Goal: Information Seeking & Learning: Find specific page/section

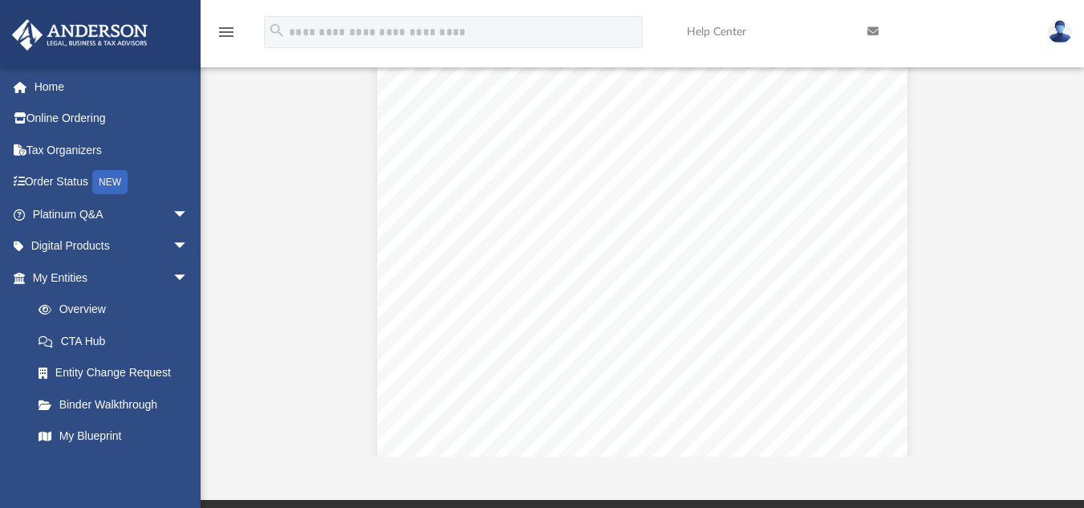
scroll to position [145, 0]
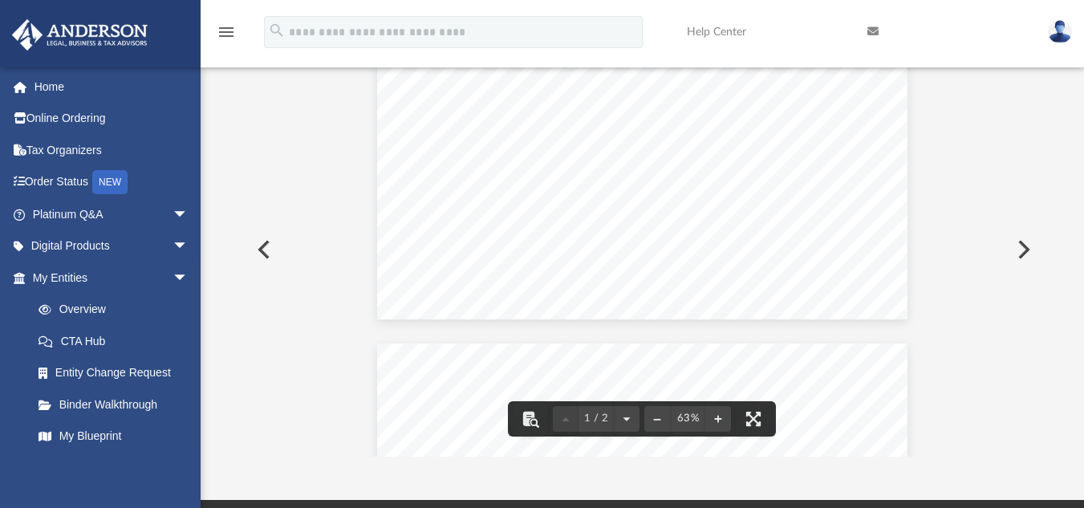
click at [265, 247] on button "Preview" at bounding box center [262, 249] width 35 height 45
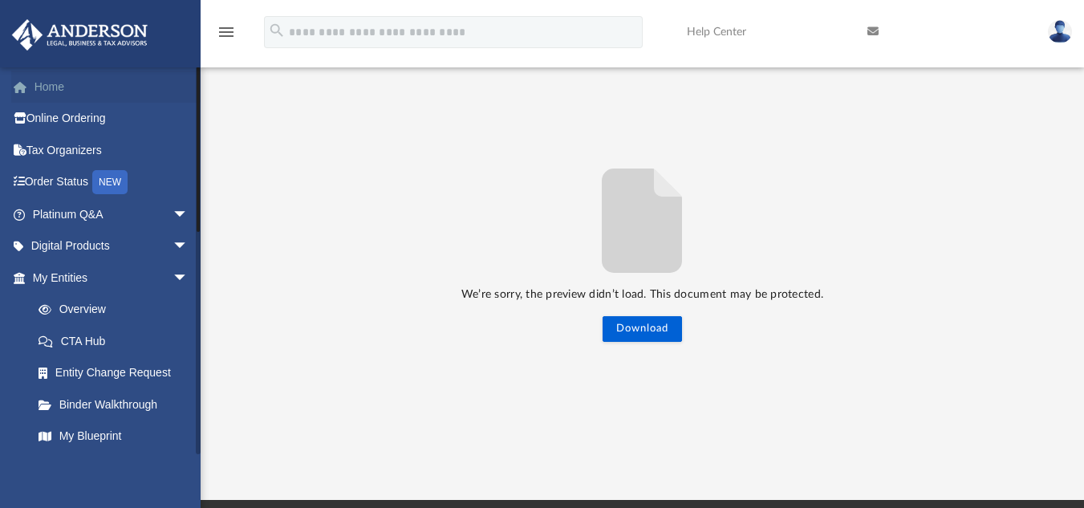
click at [47, 89] on link "Home" at bounding box center [111, 87] width 201 height 32
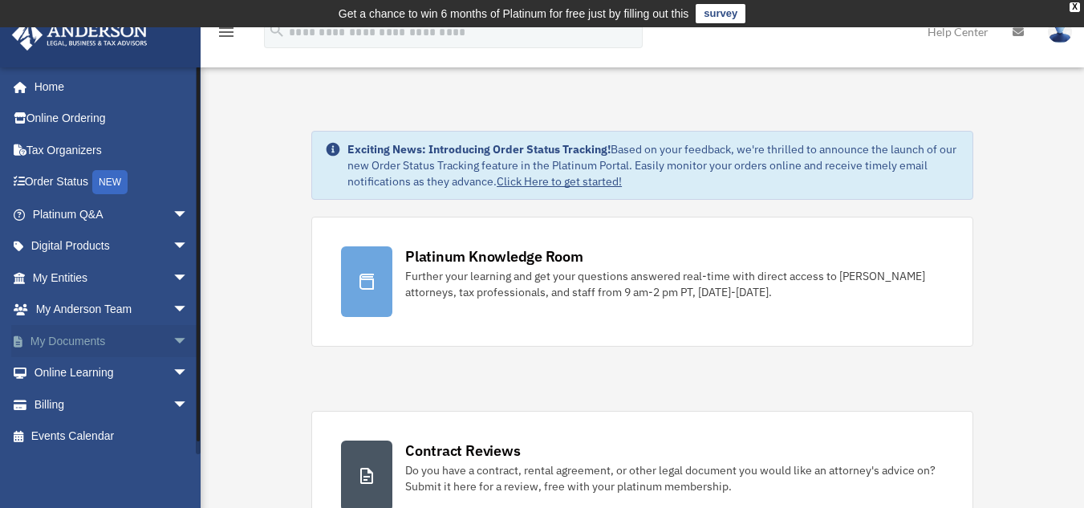
click at [83, 341] on link "My Documents arrow_drop_down" at bounding box center [111, 341] width 201 height 32
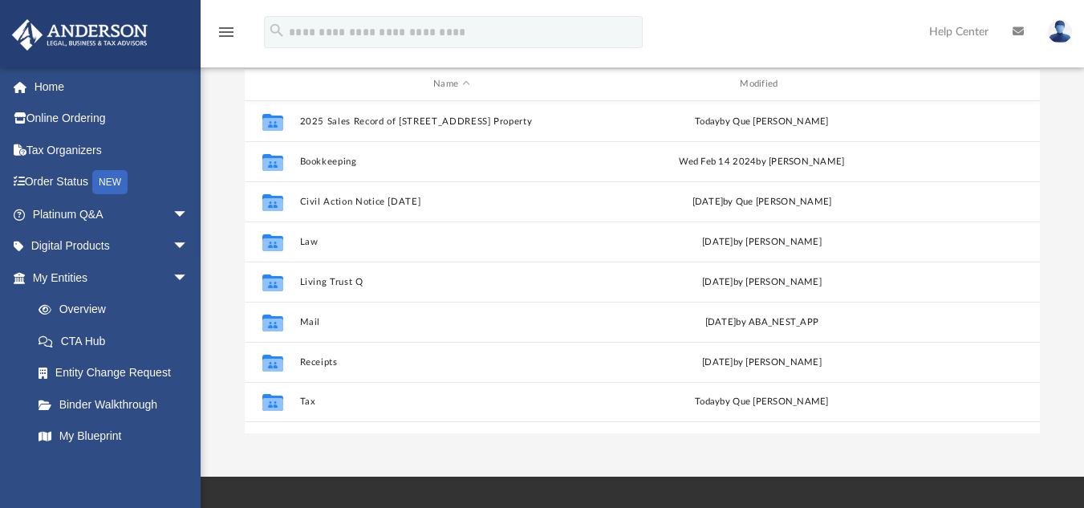
scroll to position [205, 0]
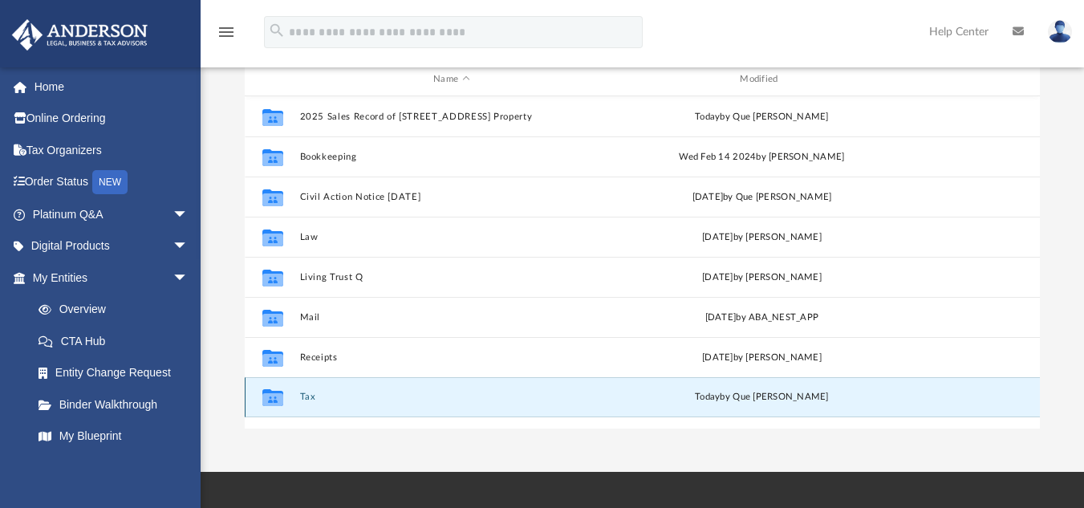
click at [311, 399] on button "Tax" at bounding box center [451, 397] width 303 height 10
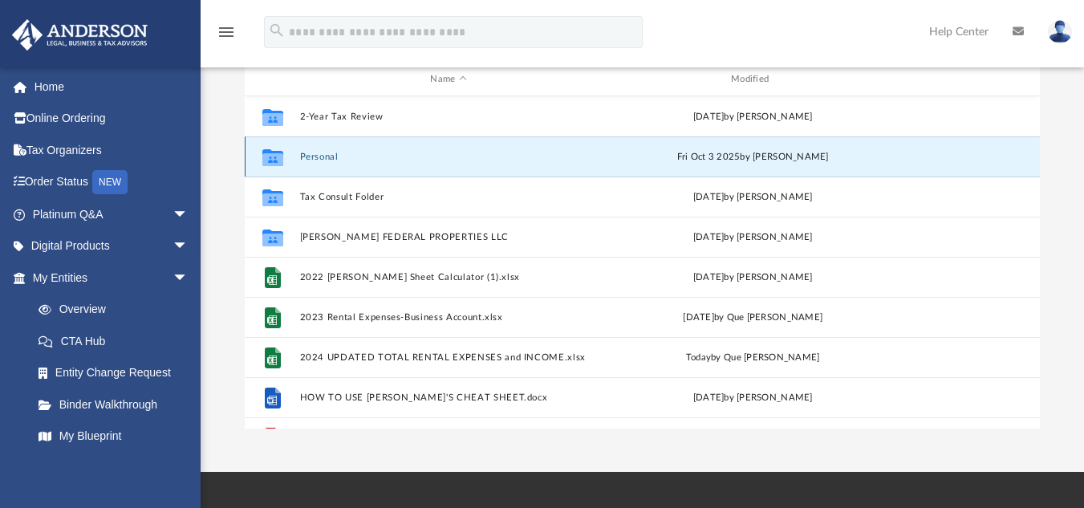
click at [319, 155] on button "Personal" at bounding box center [449, 156] width 298 height 10
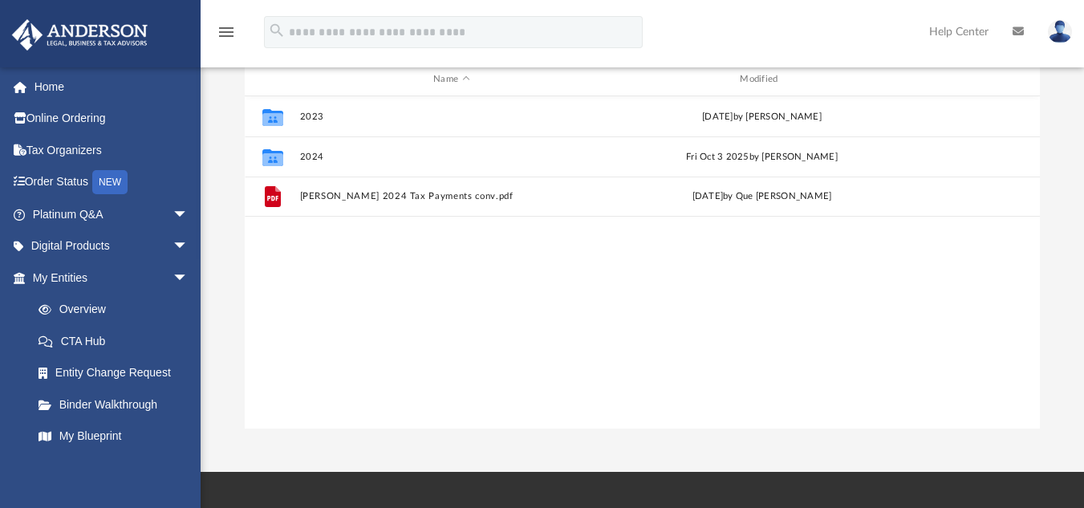
click at [562, 276] on div "Collaborated Folder 2023 Tue Oct 29 2024 by Jasmine Splunge Collaborated Folder…" at bounding box center [642, 262] width 795 height 332
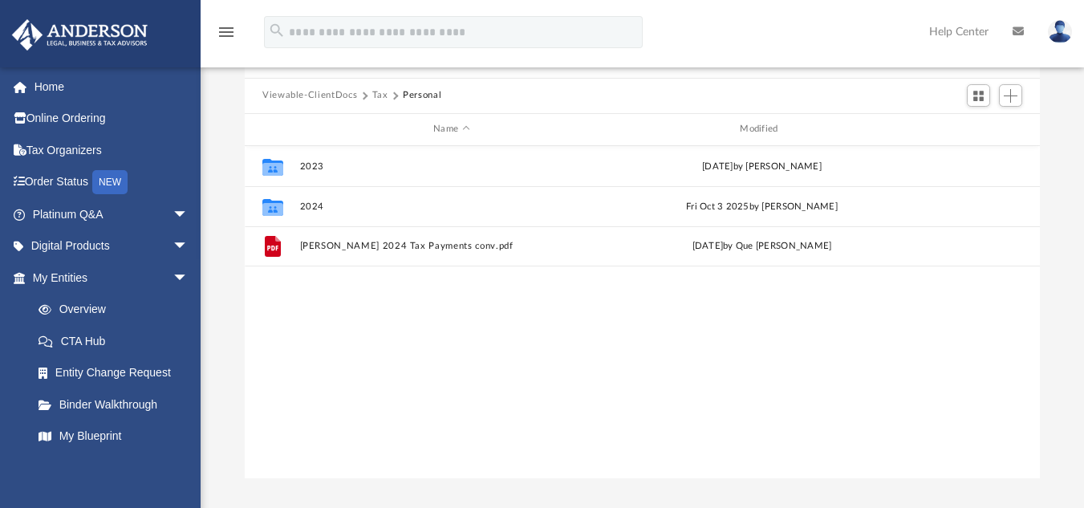
click at [378, 99] on button "Tax" at bounding box center [380, 95] width 16 height 14
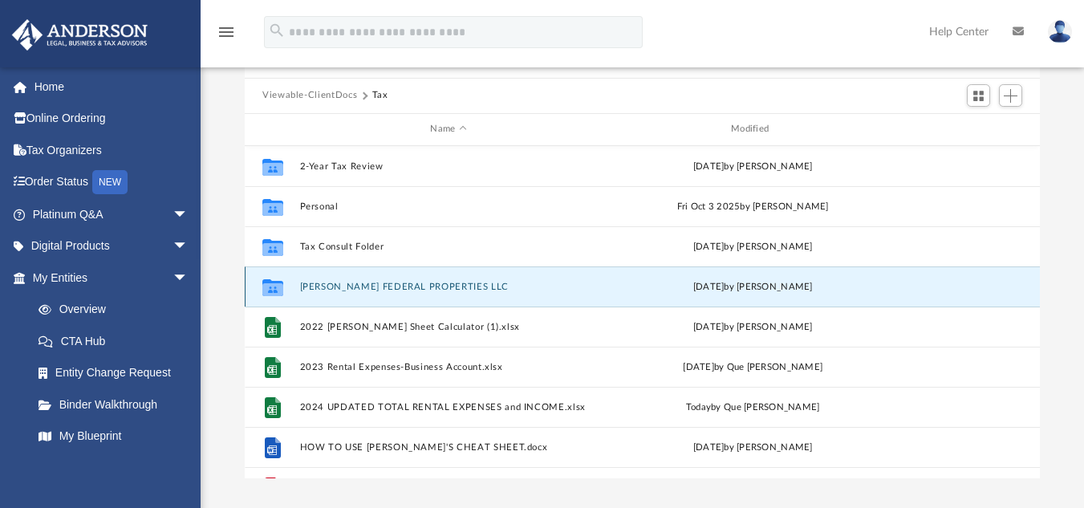
click at [368, 290] on button "[PERSON_NAME] FEDERAL PROPERTIES LLC" at bounding box center [449, 286] width 298 height 10
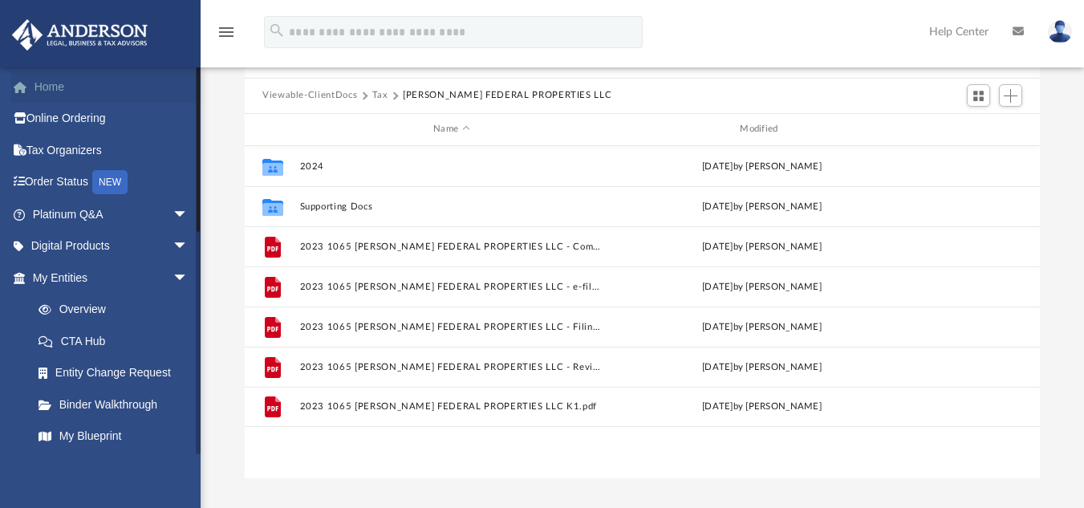
click at [52, 87] on link "Home" at bounding box center [111, 87] width 201 height 32
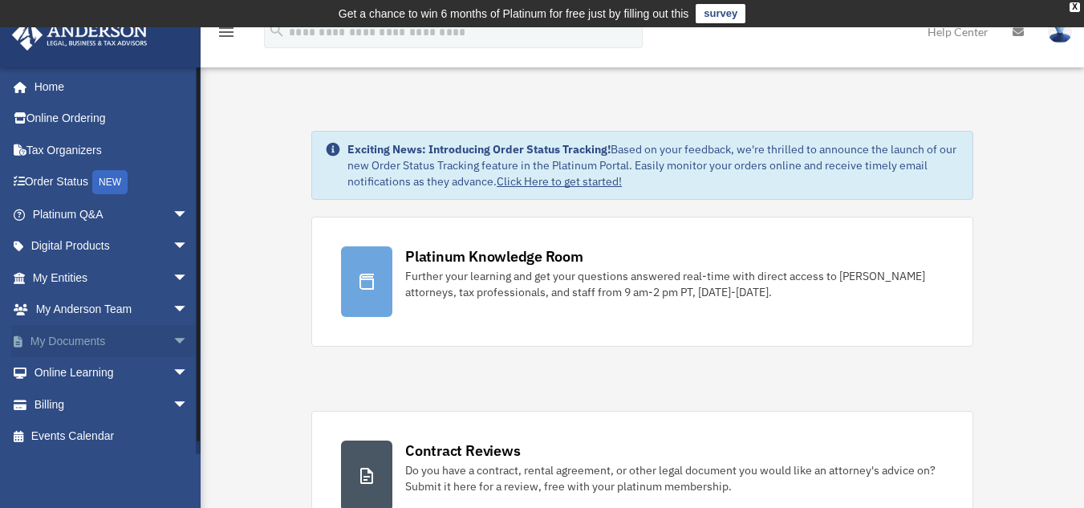
click at [76, 338] on link "My Documents arrow_drop_down" at bounding box center [111, 341] width 201 height 32
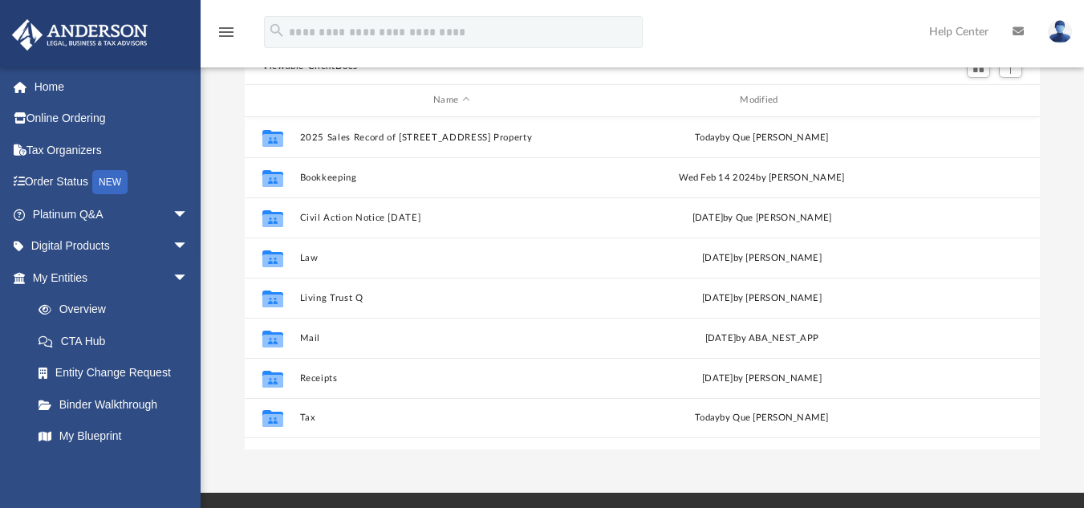
scroll to position [188, 0]
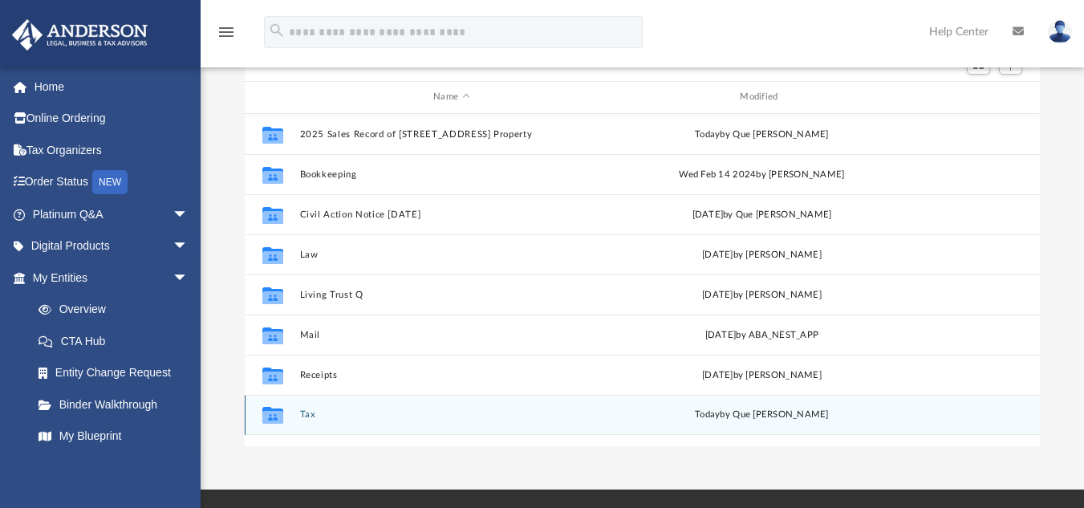
click at [311, 417] on button "Tax" at bounding box center [451, 414] width 303 height 10
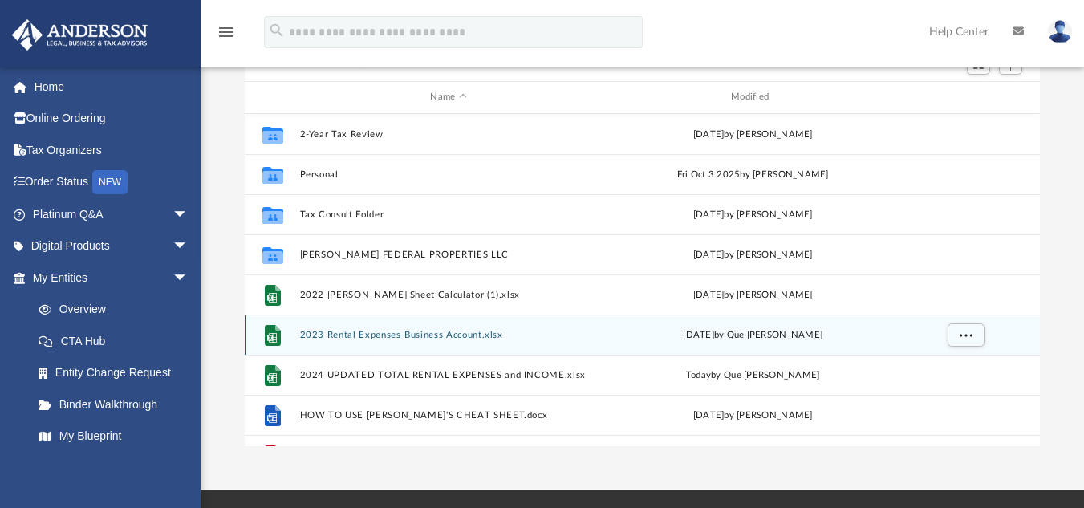
click at [399, 336] on button "2023 Rental Expenses-Business Account.xlsx" at bounding box center [449, 334] width 298 height 10
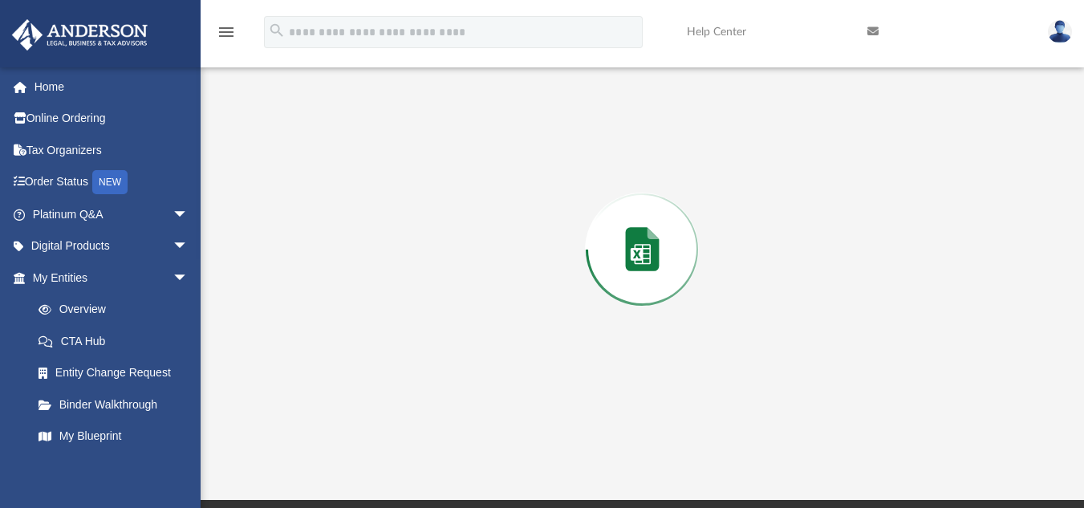
scroll to position [177, 0]
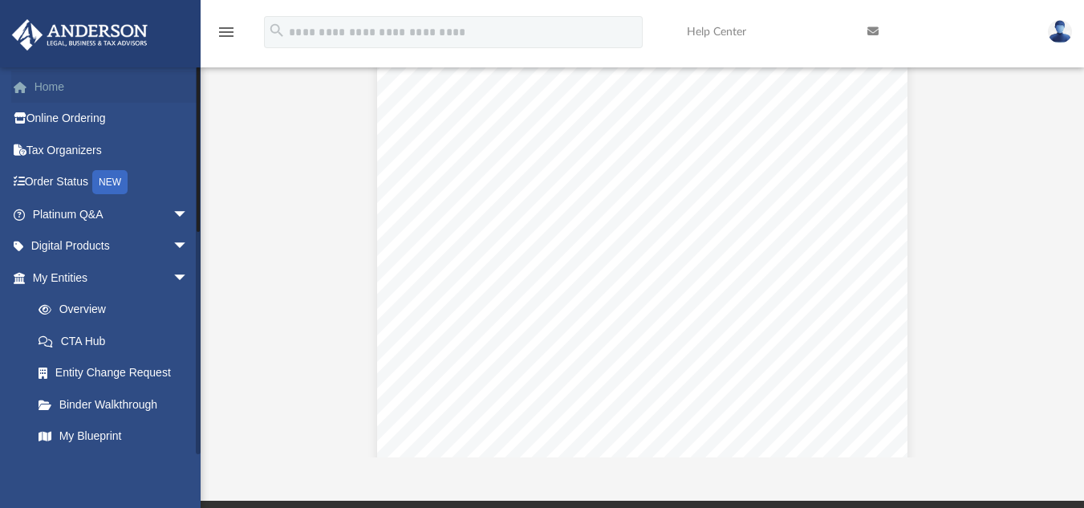
click at [55, 84] on link "Home" at bounding box center [111, 87] width 201 height 32
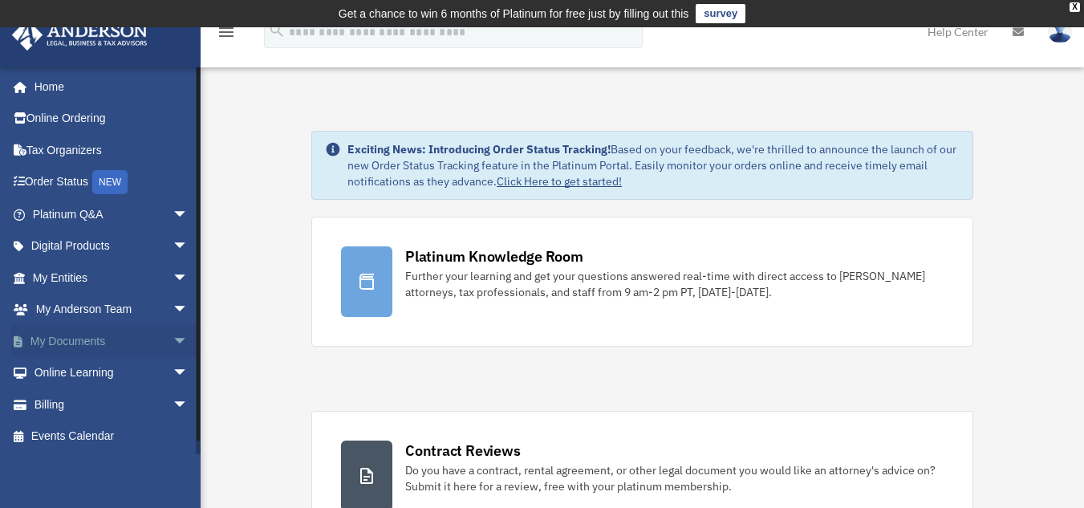
click at [61, 341] on link "My Documents arrow_drop_down" at bounding box center [111, 341] width 201 height 32
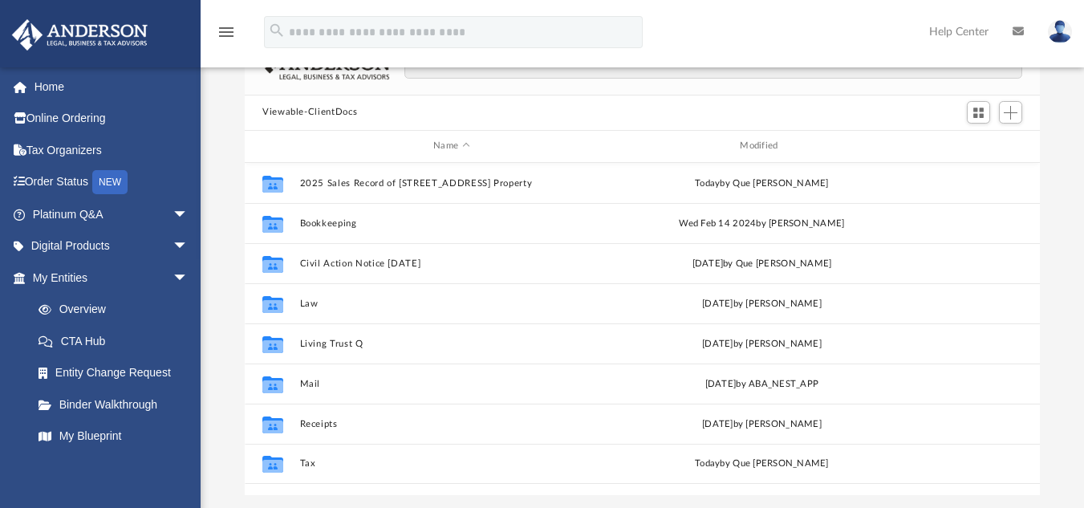
scroll to position [152, 0]
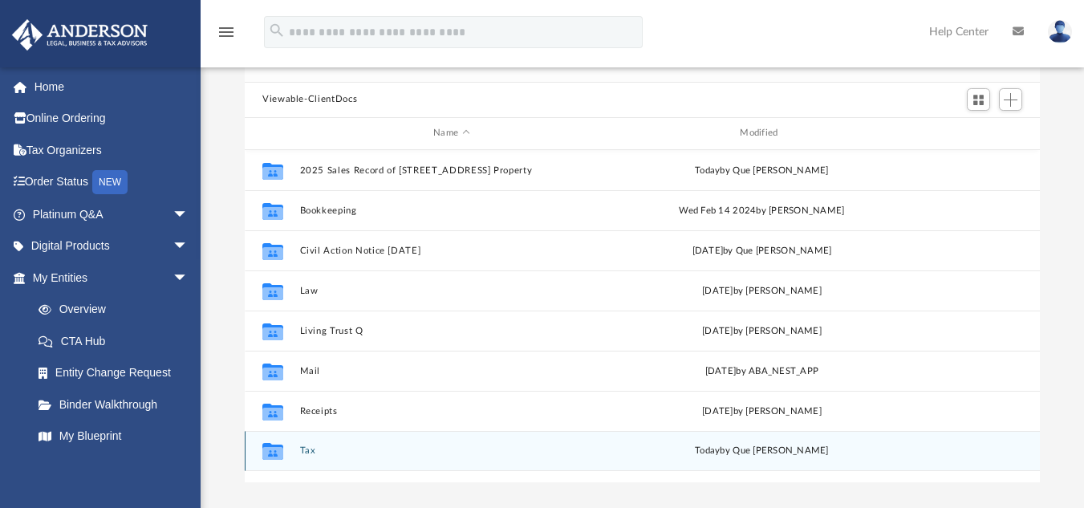
click at [315, 450] on button "Tax" at bounding box center [451, 450] width 303 height 10
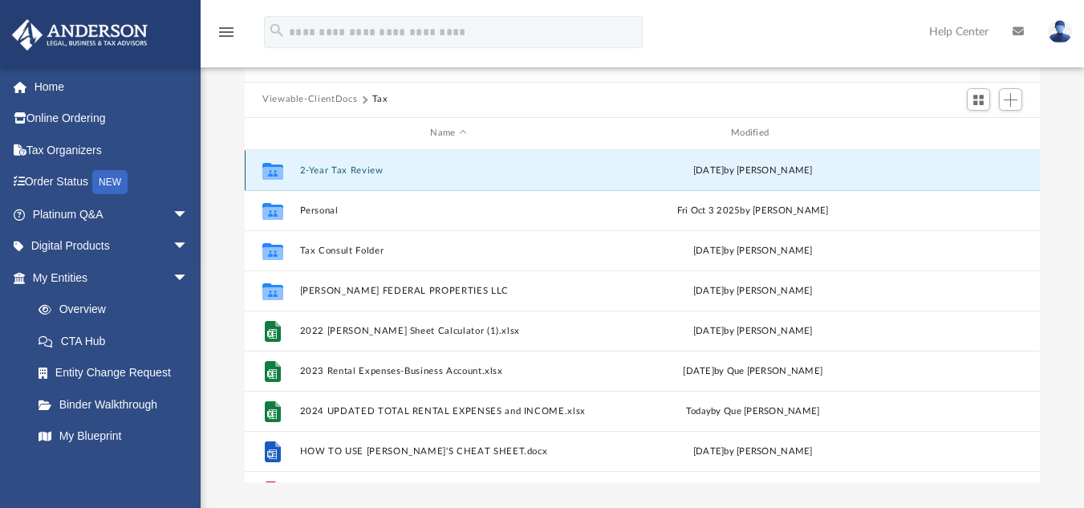
click at [362, 173] on button "2-Year Tax Review" at bounding box center [449, 170] width 298 height 10
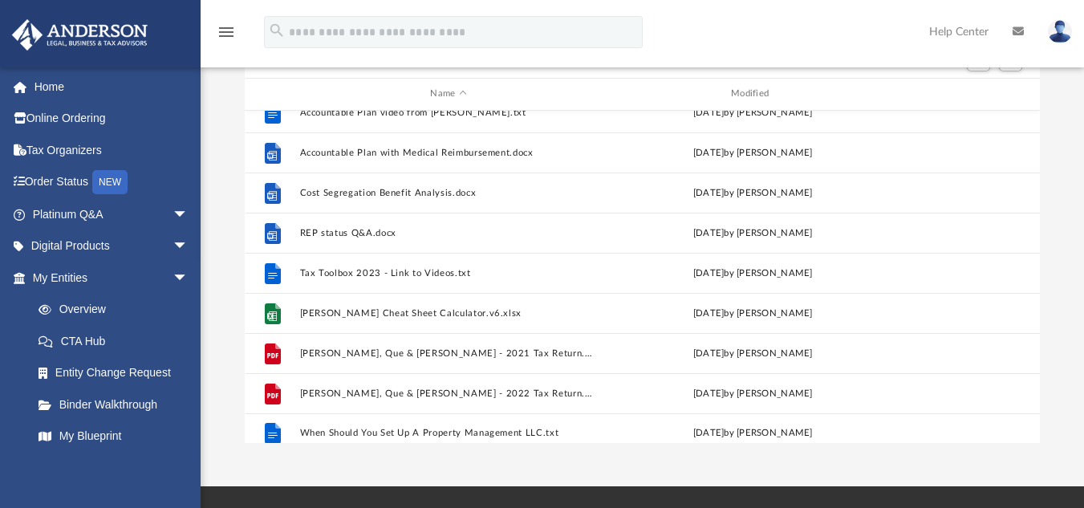
scroll to position [230, 0]
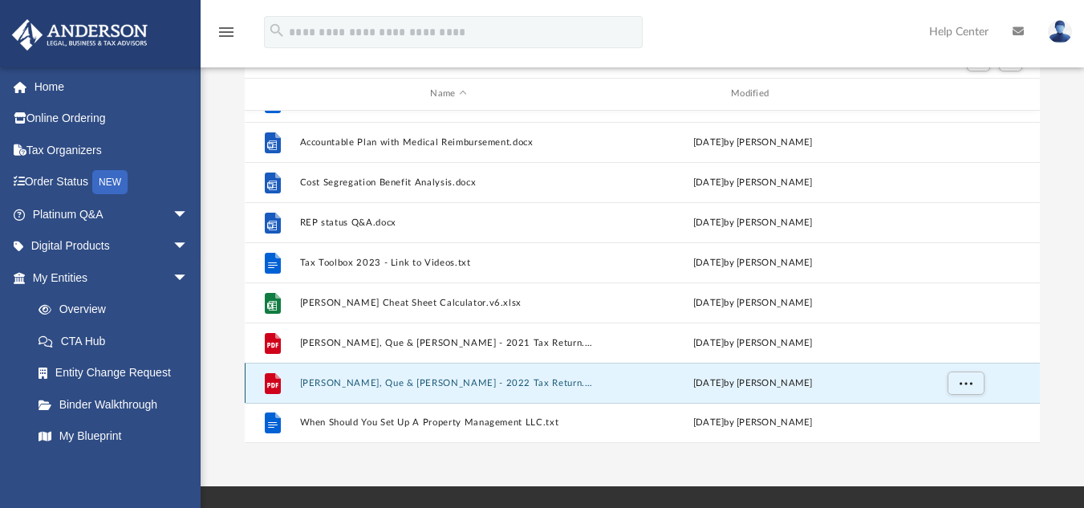
click at [464, 384] on button "[PERSON_NAME], Que & [PERSON_NAME] - 2022 Tax Return.pdf" at bounding box center [449, 382] width 298 height 10
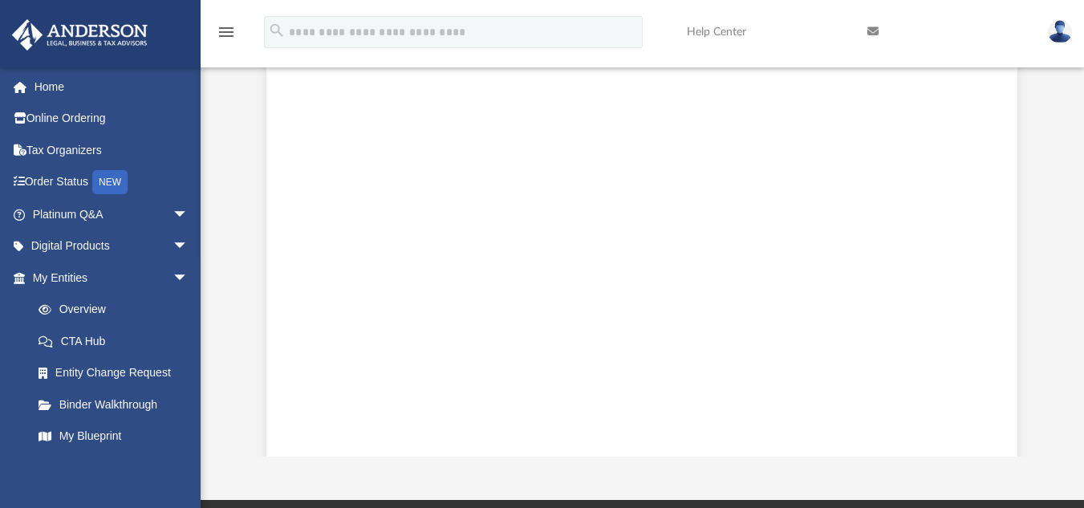
scroll to position [22916, 0]
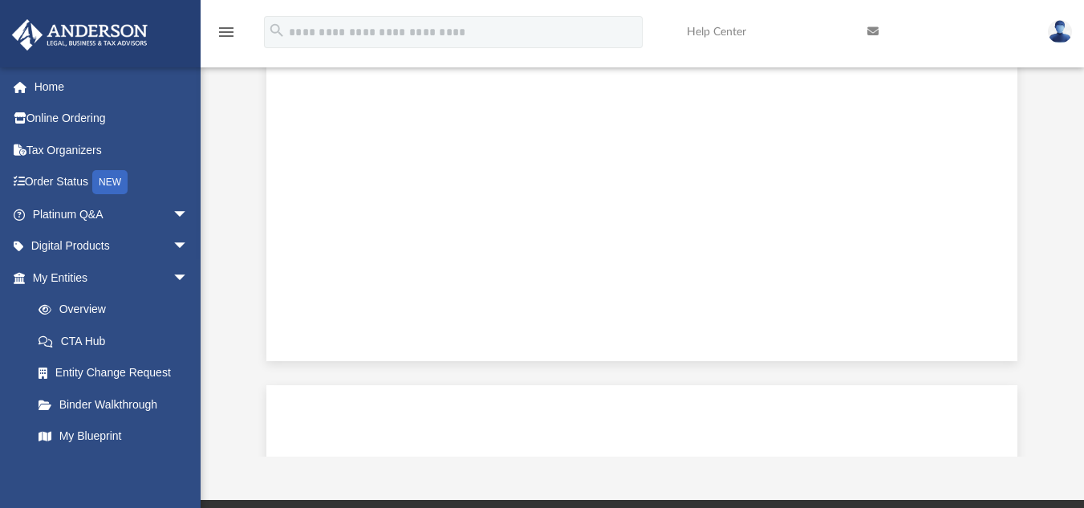
scroll to position [0, 0]
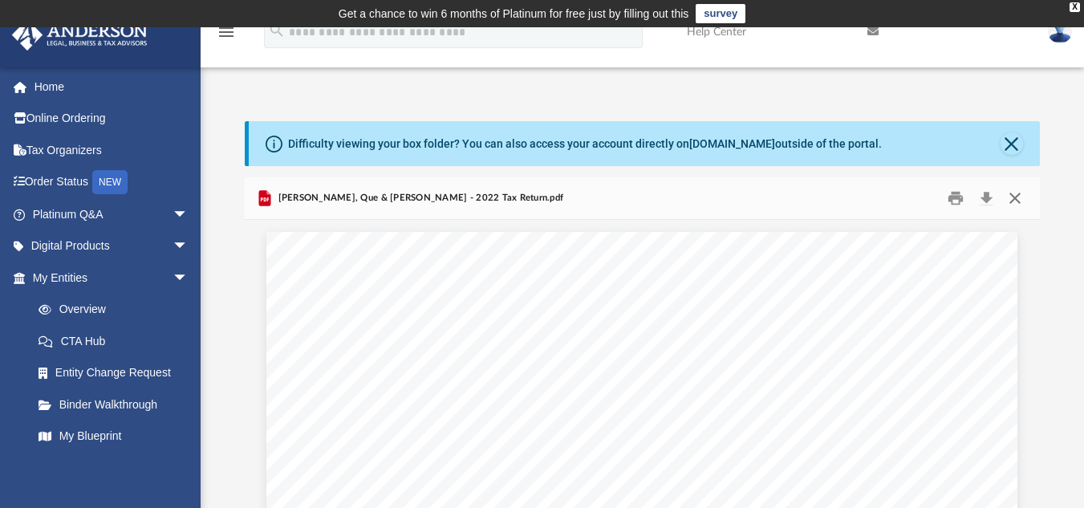
click at [1014, 194] on button "Close" at bounding box center [1015, 197] width 29 height 25
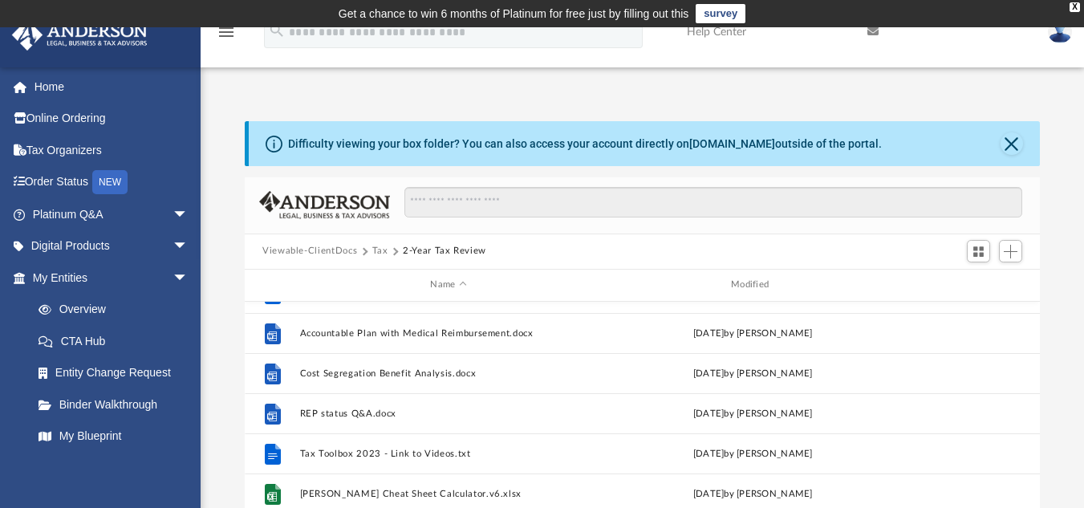
scroll to position [320, 0]
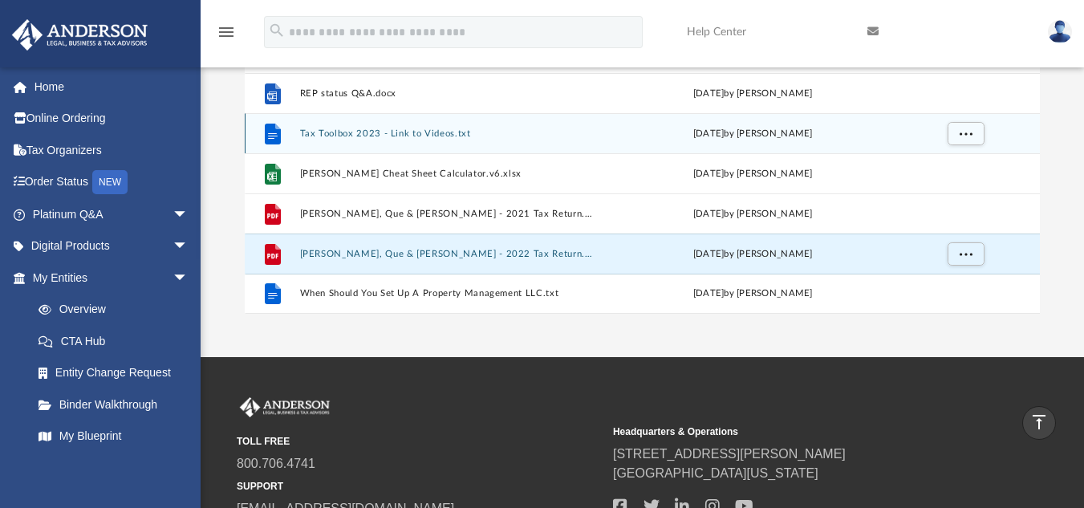
click at [612, 130] on div "[DATE] by [PERSON_NAME]" at bounding box center [753, 133] width 298 height 14
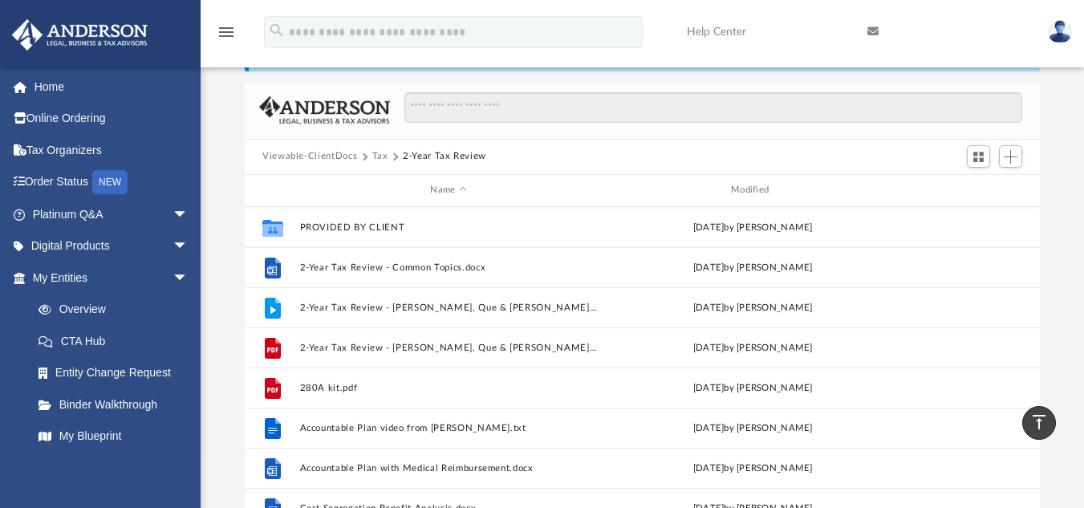
scroll to position [93, 0]
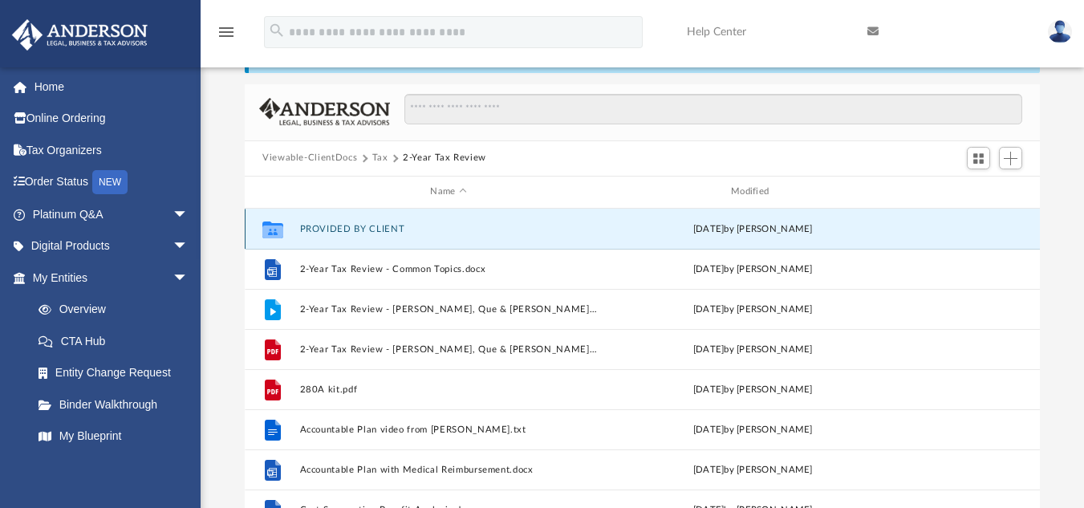
click at [384, 227] on button "PROVIDED BY CLIENT" at bounding box center [449, 228] width 298 height 10
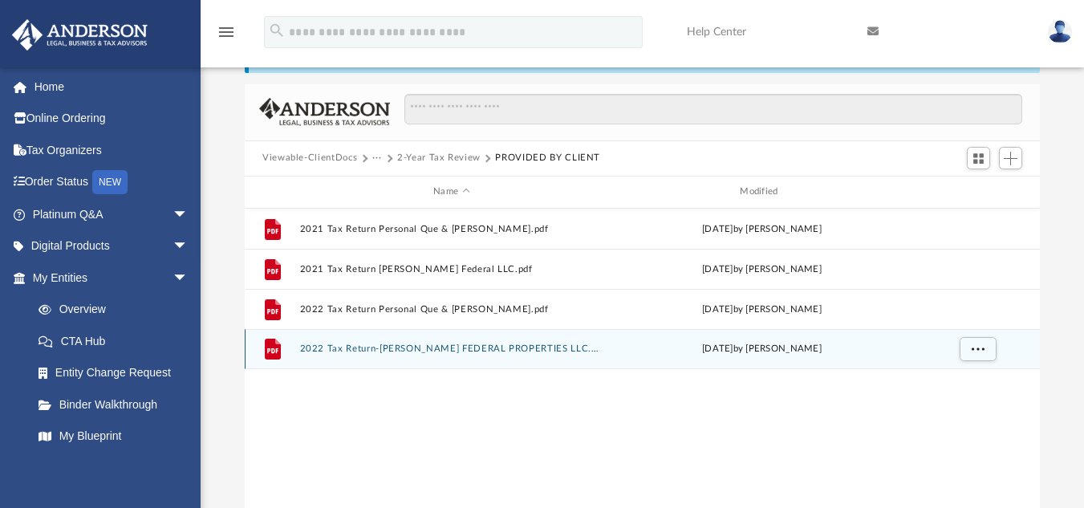
click at [353, 355] on div "File 2022 Tax Return-[PERSON_NAME] FEDERAL PROPERTIES LLC.pdf [DATE] by [PERSON…" at bounding box center [642, 349] width 795 height 40
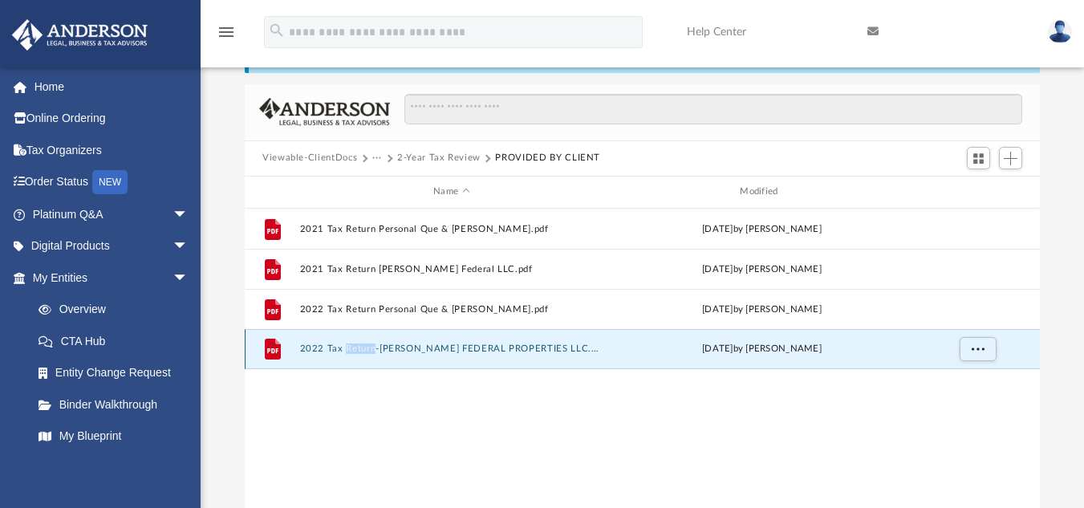
click at [353, 355] on div "File 2022 Tax Return-[PERSON_NAME] FEDERAL PROPERTIES LLC.pdf [DATE] by [PERSON…" at bounding box center [642, 349] width 795 height 40
click at [980, 352] on span "More options" at bounding box center [978, 348] width 13 height 9
click at [964, 381] on li "Preview" at bounding box center [964, 381] width 47 height 17
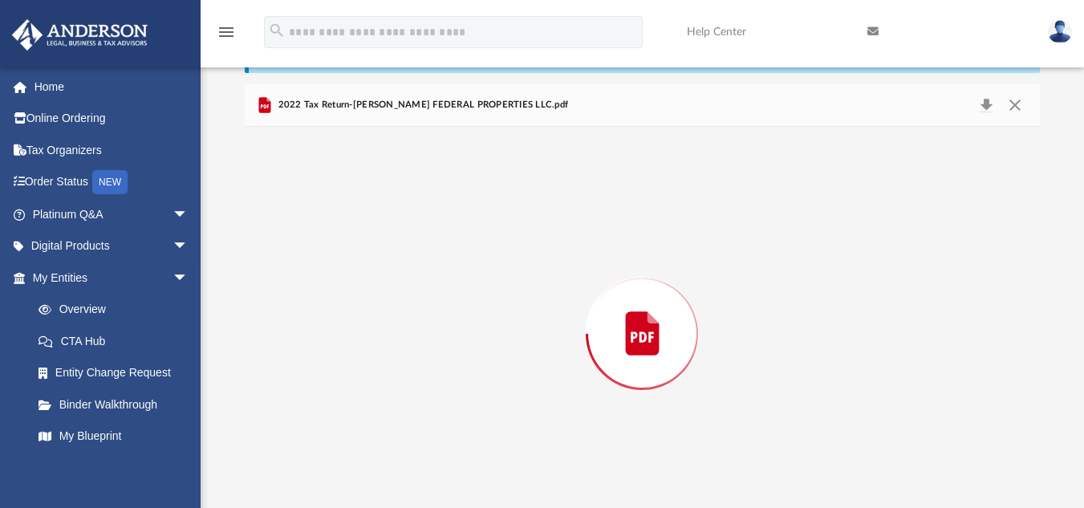
scroll to position [126, 0]
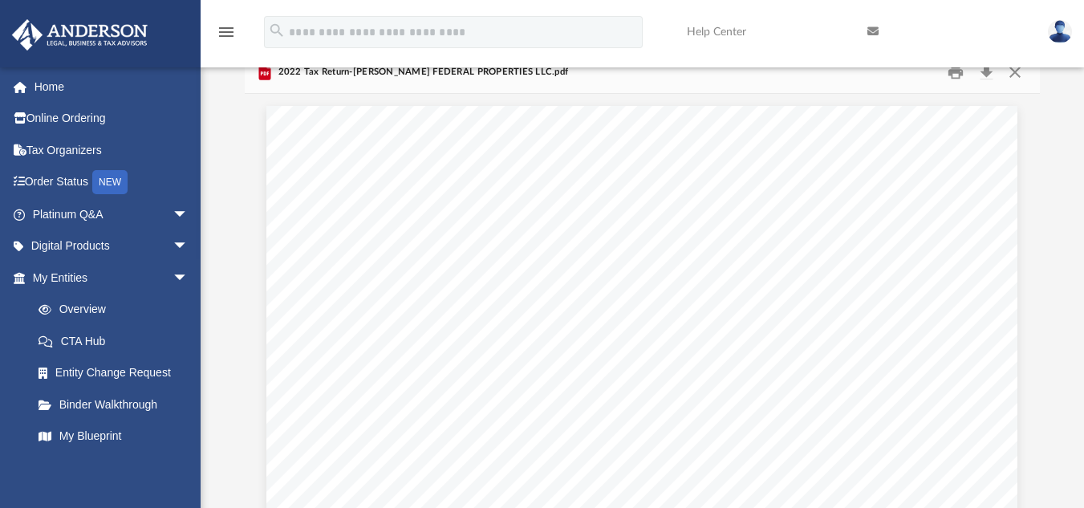
click at [807, 441] on span "I have examined a copy of the partnership’s electronic Form 1065 (whether used …" at bounding box center [643, 446] width 611 height 11
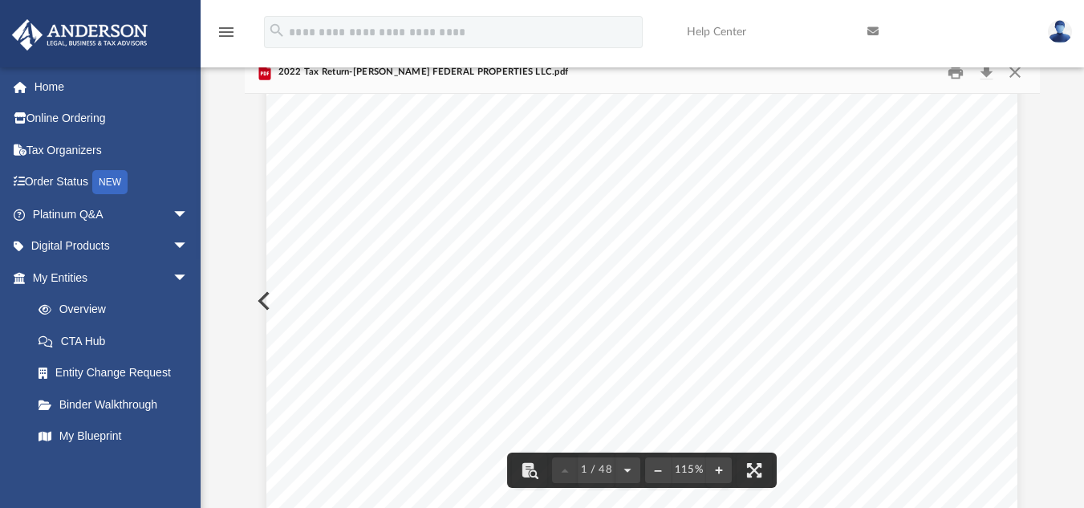
scroll to position [117, 0]
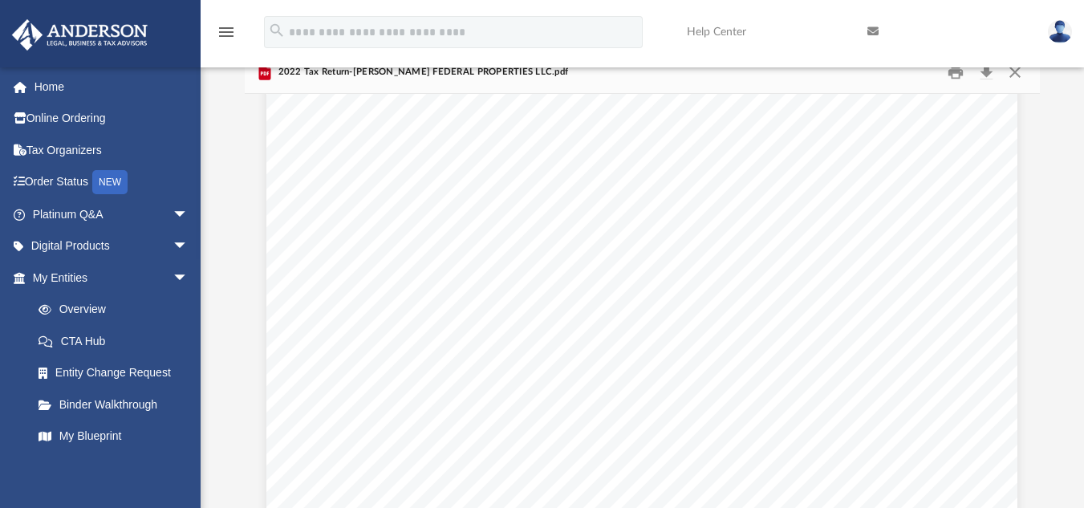
click at [681, 392] on span "I consent to allow my electronic return originator (ERO), transmitter, or inter…" at bounding box center [651, 389] width 627 height 11
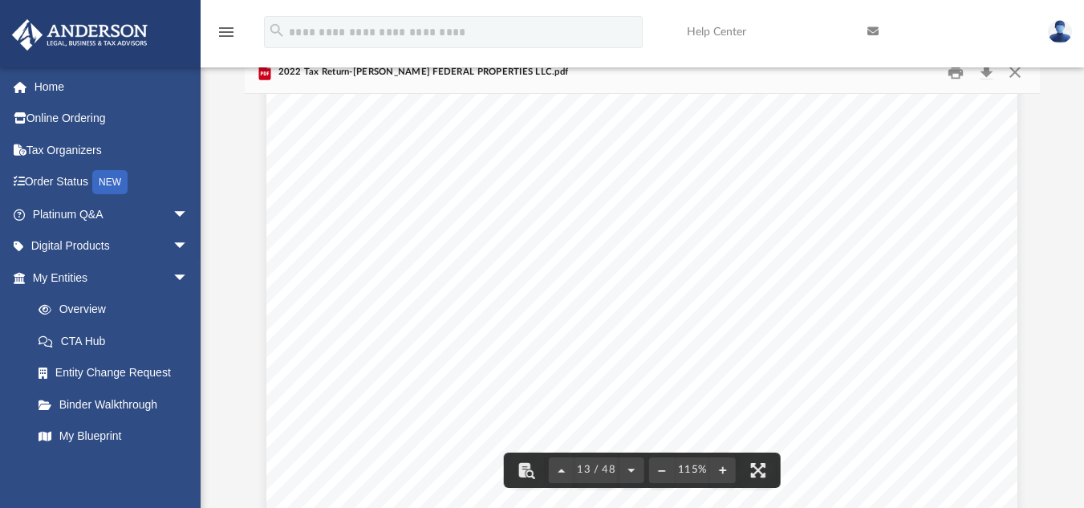
scroll to position [12118, 0]
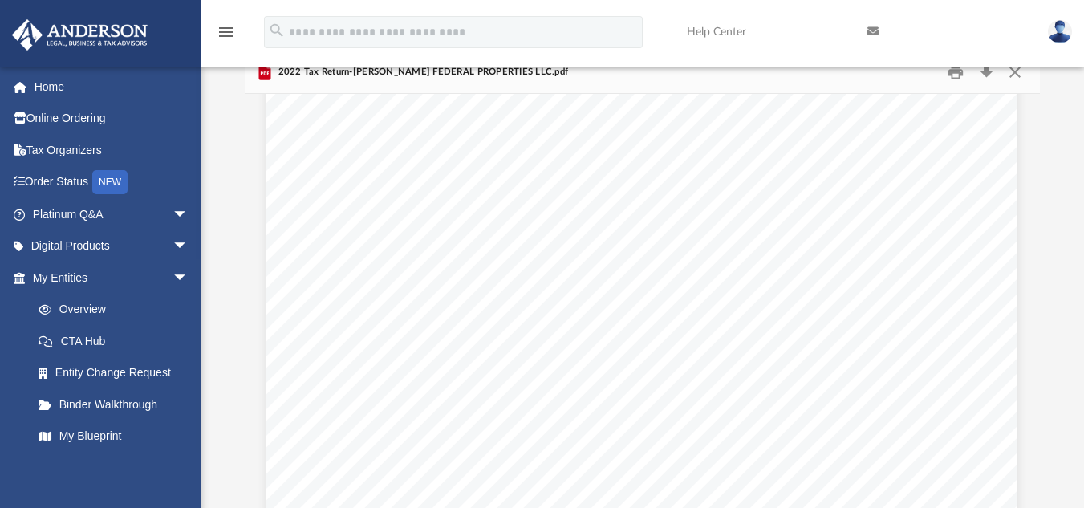
click at [713, 360] on div "[PERSON_NAME] FEDERAL PROPERTIES LLC [US_EMPLOYER_IDENTIFICATION_NUMBER] COMMER…" at bounding box center [641, 430] width 751 height 972
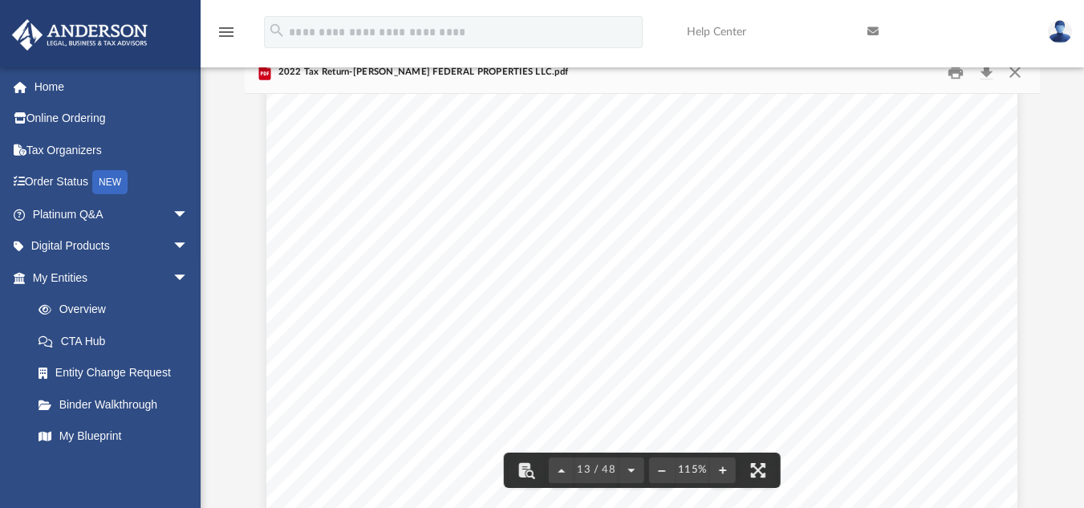
scroll to position [12399, 0]
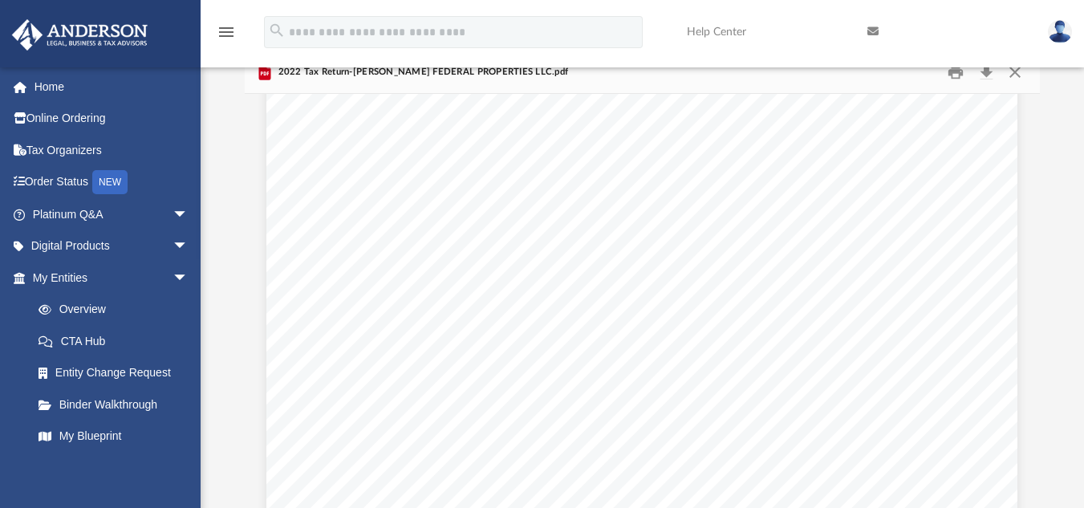
click at [698, 153] on div "[PERSON_NAME] FEDERAL PROPERTIES LLC [US_EMPLOYER_IDENTIFICATION_NUMBER] COMMER…" at bounding box center [641, 149] width 751 height 972
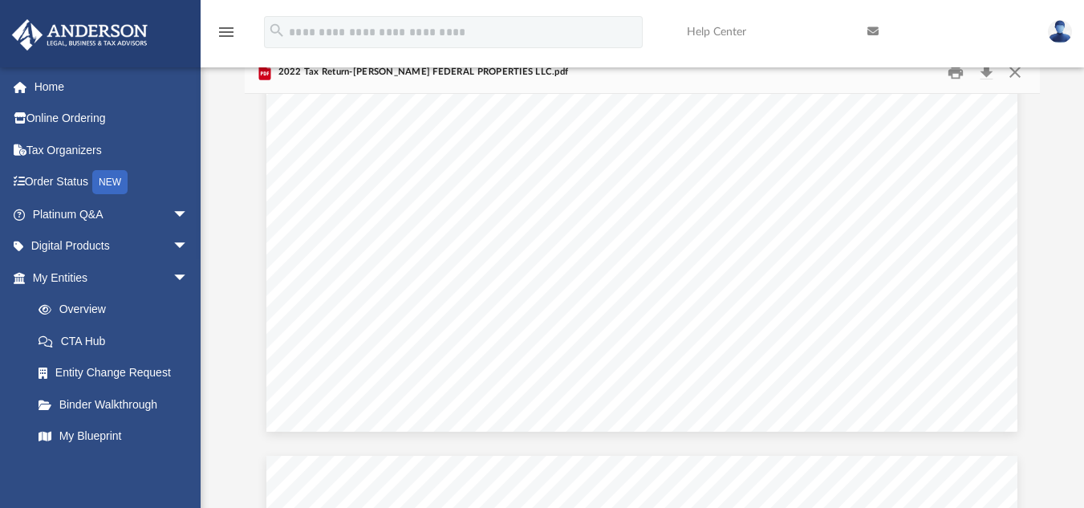
scroll to position [11912, 0]
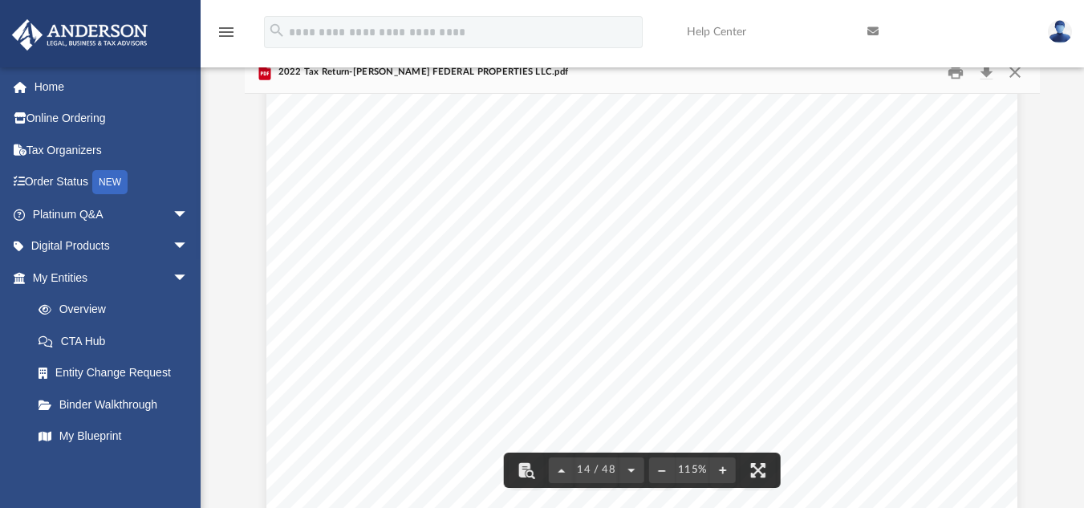
scroll to position [13028, 0]
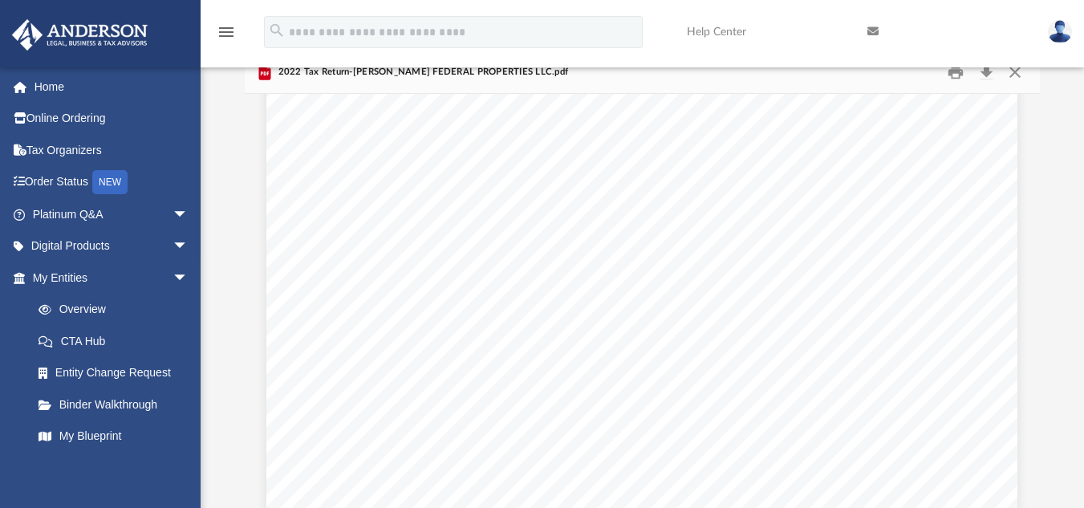
click at [665, 428] on span "_________________________________________________________" at bounding box center [590, 431] width 551 height 14
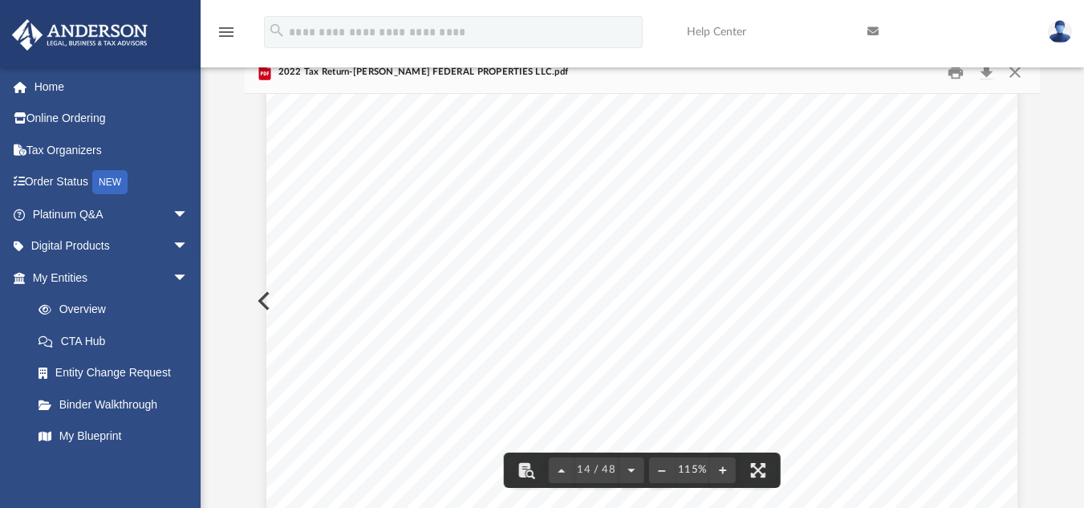
scroll to position [13055, 0]
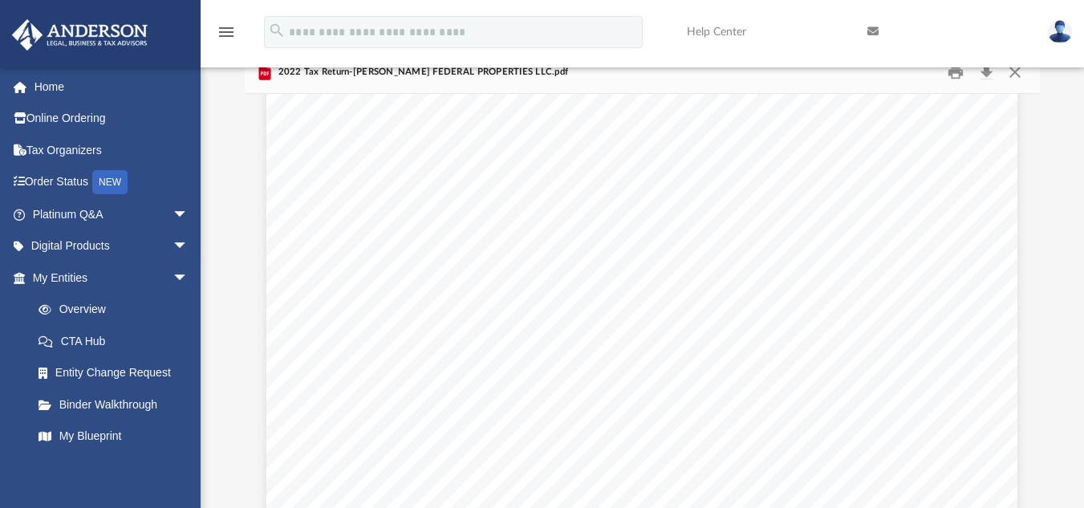
click at [616, 392] on span "_________________________________________________________" at bounding box center [590, 390] width 551 height 14
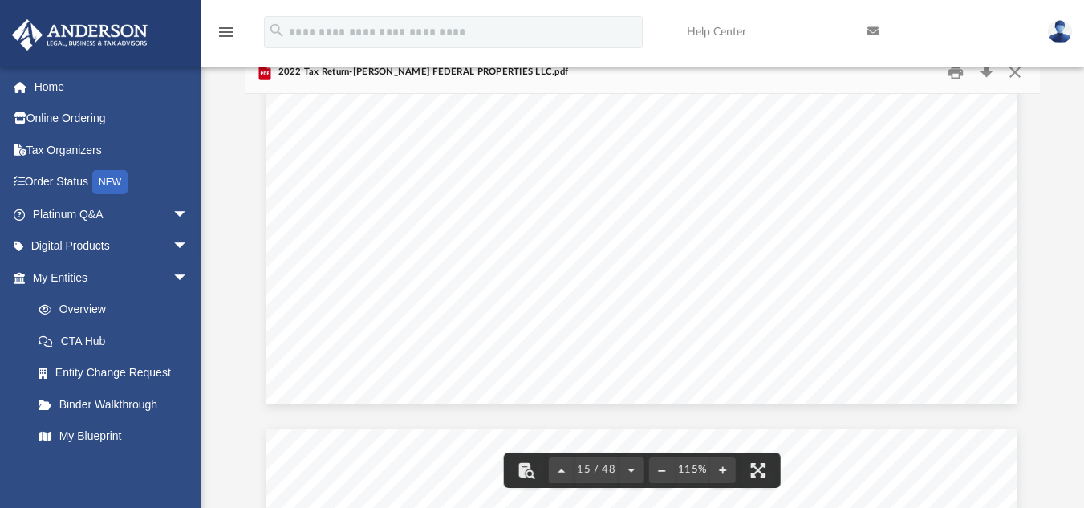
scroll to position [14625, 0]
